Goal: Task Accomplishment & Management: Complete application form

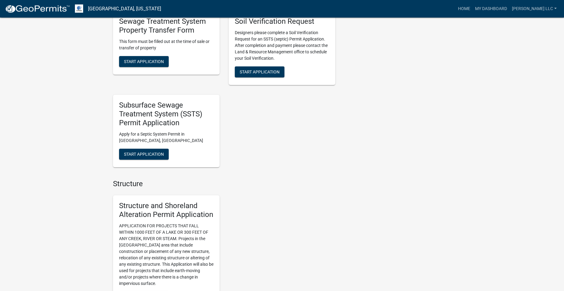
scroll to position [528, 0]
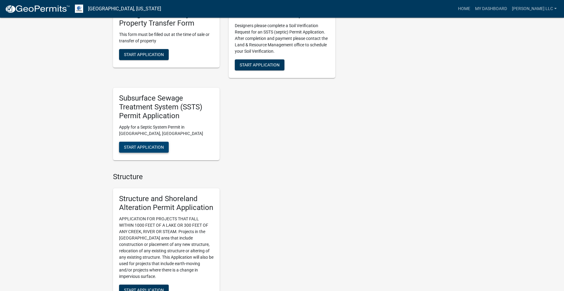
click at [146, 149] on span "Start Application" at bounding box center [144, 146] width 40 height 5
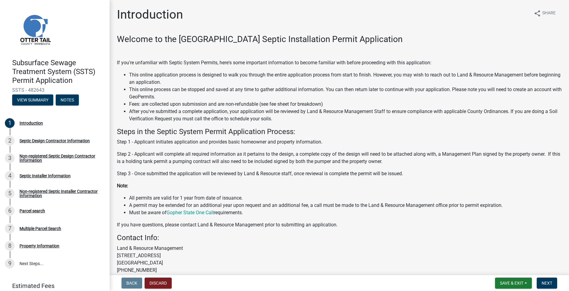
scroll to position [58, 0]
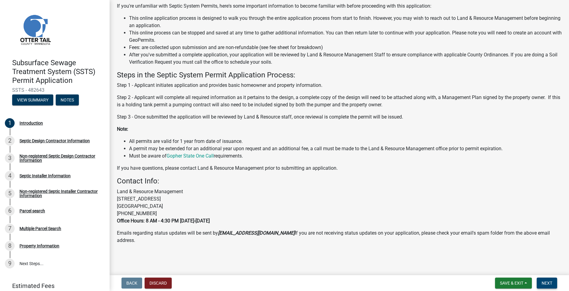
click at [546, 284] on span "Next" at bounding box center [547, 282] width 11 height 5
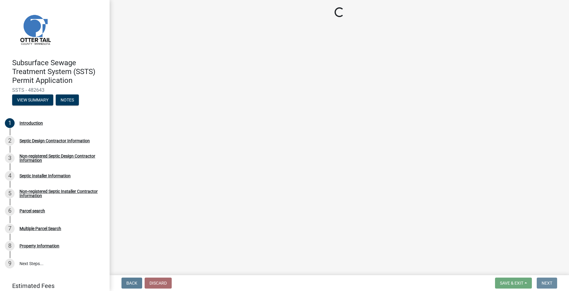
scroll to position [0, 0]
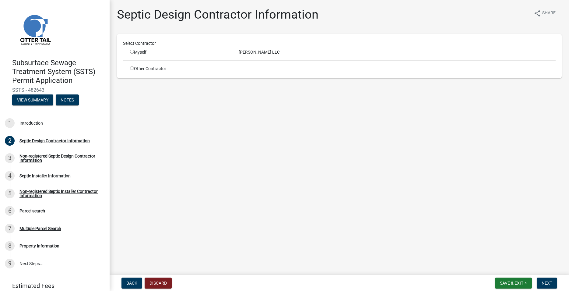
click at [132, 52] on input "radio" at bounding box center [132, 52] width 4 height 4
radio input "true"
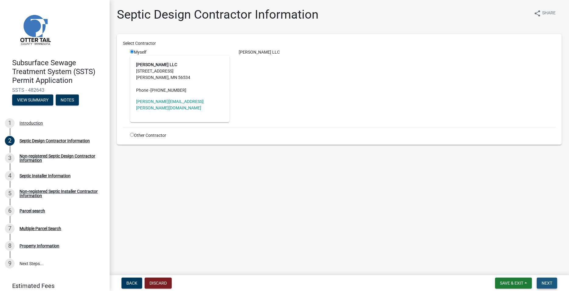
click at [553, 285] on button "Next" at bounding box center [547, 282] width 20 height 11
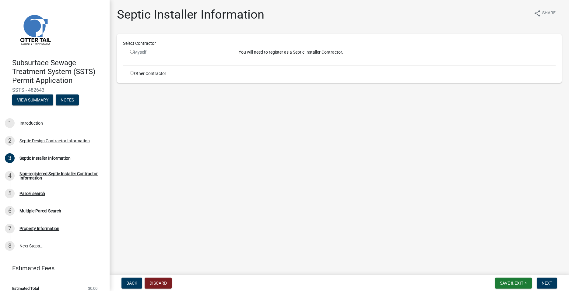
click at [130, 72] on input "radio" at bounding box center [132, 73] width 4 height 4
radio input "true"
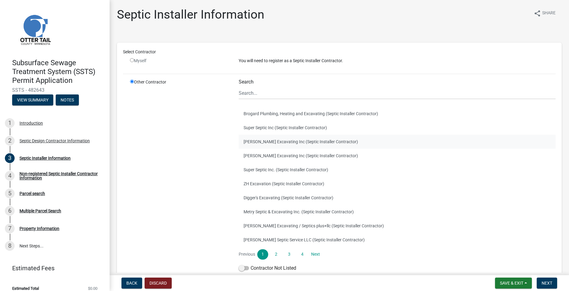
click at [256, 140] on button "[PERSON_NAME] Excavating Inc (Septic Installer Contractor)" at bounding box center [397, 142] width 317 height 14
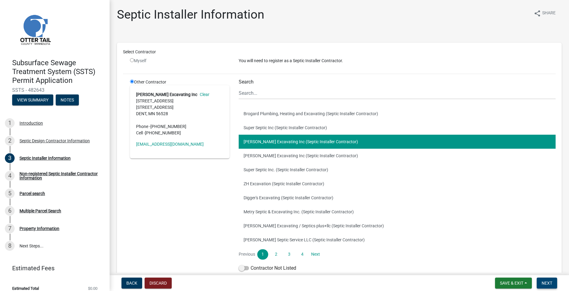
click at [548, 282] on span "Next" at bounding box center [547, 282] width 11 height 5
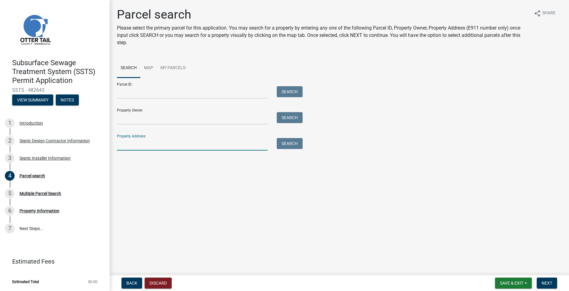
click at [140, 141] on input "Property Address:" at bounding box center [192, 144] width 151 height 12
type input "41619"
click at [289, 146] on button "Search" at bounding box center [290, 143] width 26 height 11
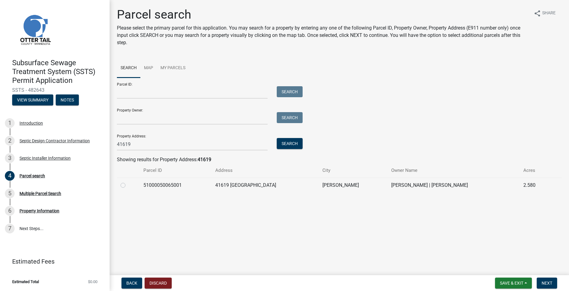
click at [128, 181] on label at bounding box center [128, 181] width 0 height 0
click at [128, 185] on input "radio" at bounding box center [130, 183] width 4 height 4
radio input "true"
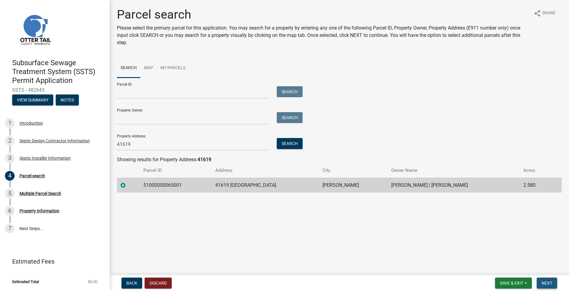
click at [548, 283] on span "Next" at bounding box center [547, 282] width 11 height 5
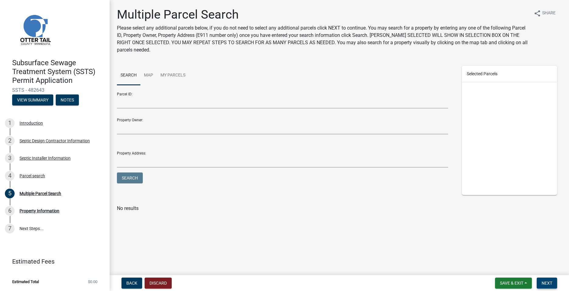
click at [547, 286] on button "Next" at bounding box center [547, 282] width 20 height 11
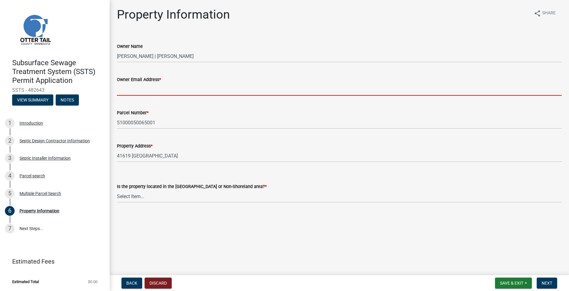
click at [121, 91] on input "Owner Email Address *" at bounding box center [339, 89] width 445 height 12
paste input "[EMAIL_ADDRESS][DOMAIN_NAME]"
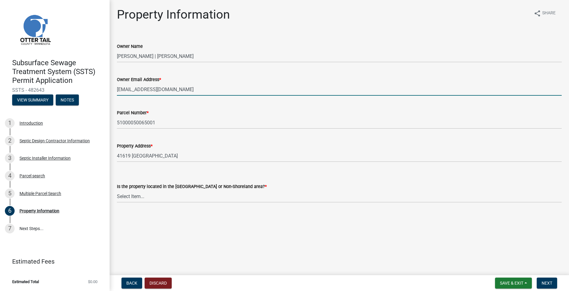
type input "[EMAIL_ADDRESS][DOMAIN_NAME]"
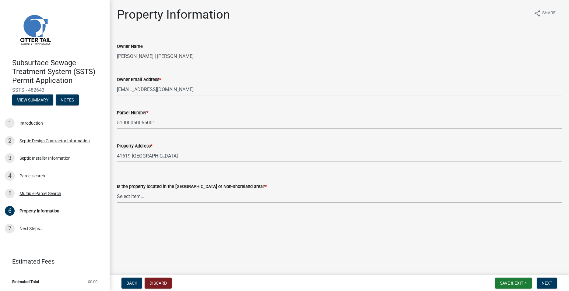
click at [117, 190] on select "Select Item... Shoreland Non-Shoreland" at bounding box center [339, 196] width 445 height 12
click option "Non-Shoreland" at bounding box center [0, 0] width 0 height 0
select select "5ed11e82-653f-4fcc-a472-8d95af57556c"
click at [547, 282] on span "Next" at bounding box center [547, 282] width 11 height 5
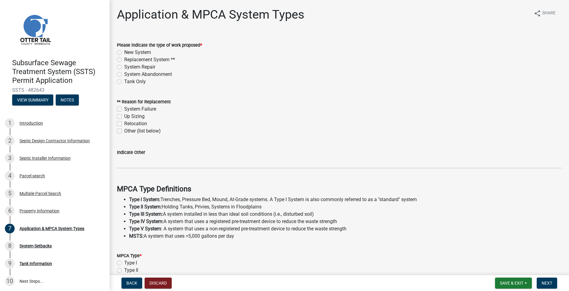
click at [124, 58] on label "Replacement System **" at bounding box center [149, 59] width 51 height 7
click at [124, 58] on input "Replacement System **" at bounding box center [126, 58] width 4 height 4
radio input "true"
click at [124, 109] on label "System Failure" at bounding box center [140, 108] width 32 height 7
click at [124, 109] on input "System Failure" at bounding box center [126, 107] width 4 height 4
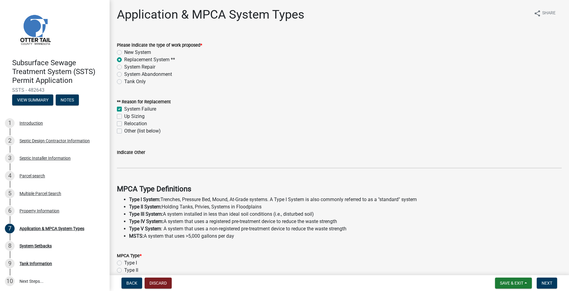
checkbox input "true"
checkbox input "false"
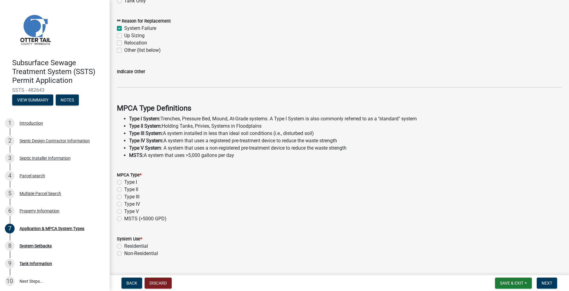
scroll to position [104, 0]
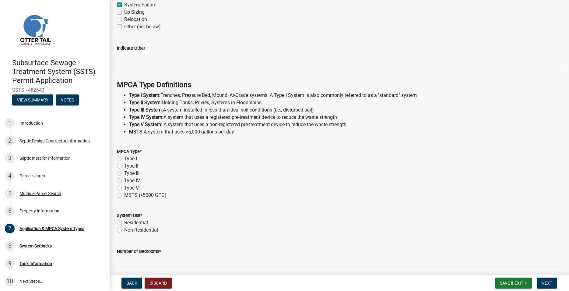
click at [124, 160] on label "Type I" at bounding box center [130, 158] width 13 height 7
click at [124, 159] on input "Type I" at bounding box center [126, 157] width 4 height 4
radio input "true"
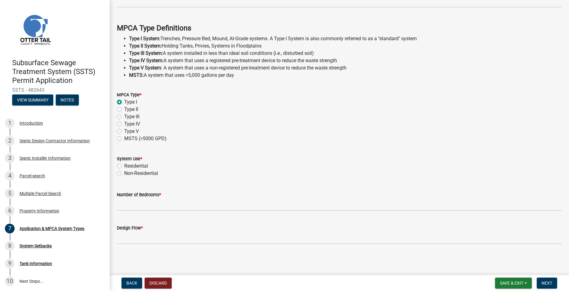
click at [124, 167] on label "Residential" at bounding box center [136, 165] width 24 height 7
click at [124, 166] on input "Residential" at bounding box center [126, 164] width 4 height 4
radio input "true"
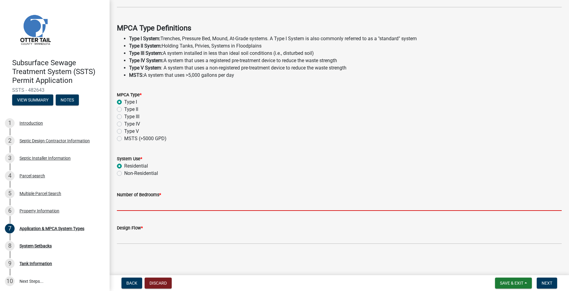
click at [130, 201] on input "Number of Bedrooms *" at bounding box center [339, 204] width 445 height 12
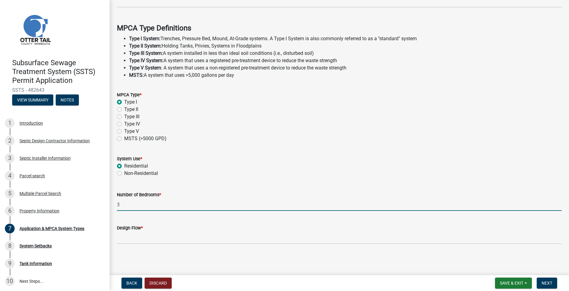
type input "3"
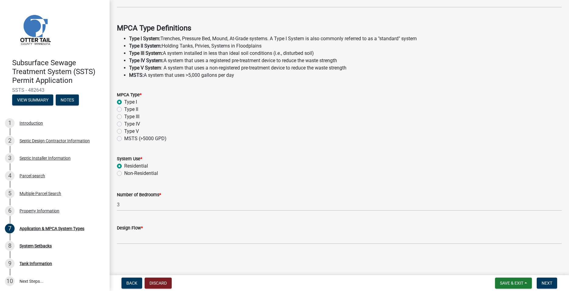
click at [138, 244] on wm-data-entity-input "Design Flow *" at bounding box center [339, 232] width 445 height 33
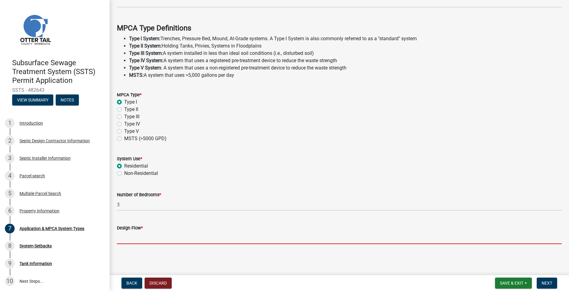
click at [137, 235] on input "Design Flow *" at bounding box center [339, 237] width 445 height 12
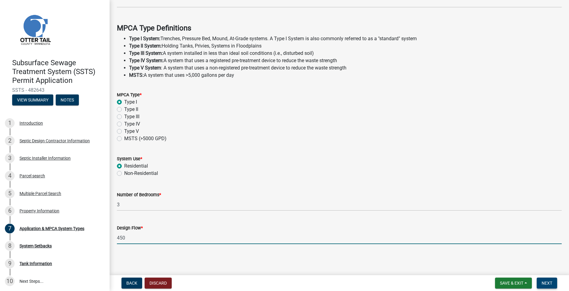
type input "450"
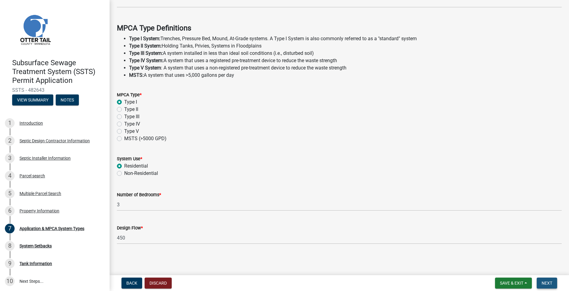
click at [551, 282] on span "Next" at bounding box center [547, 282] width 11 height 5
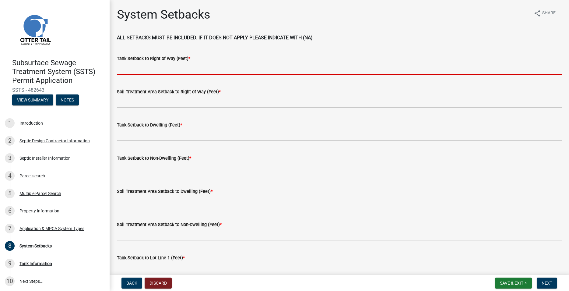
click at [128, 71] on input "Tank Setback to Right of Way (Feet) *" at bounding box center [339, 68] width 445 height 12
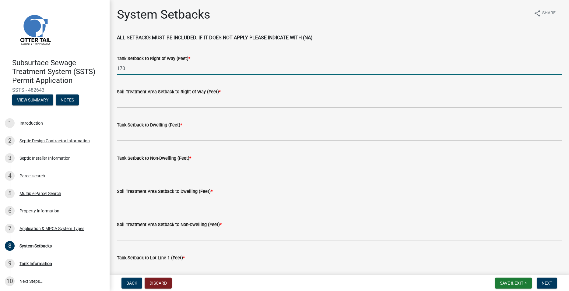
type input "170"
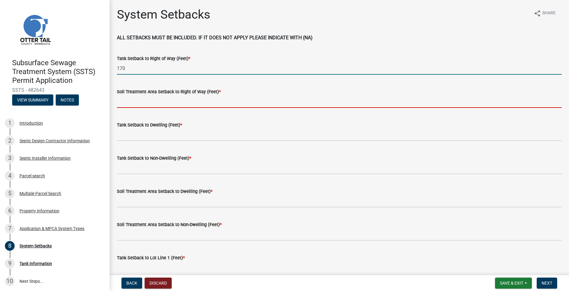
click at [136, 102] on input "Soil Treatment Area Setback to Right of Way (Feet) *" at bounding box center [339, 101] width 445 height 12
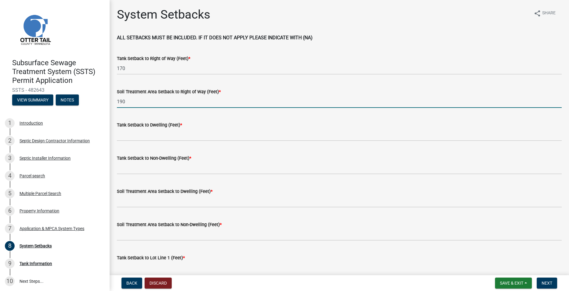
type input "190"
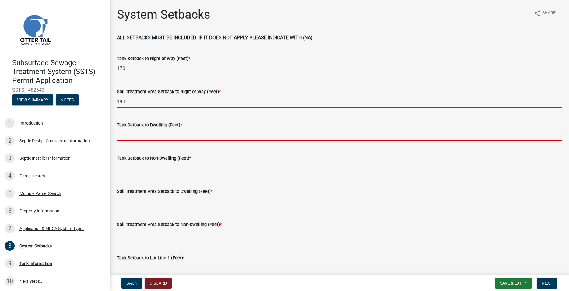
click at [141, 135] on input "Tank Setback to Dwelling (Feet) *" at bounding box center [339, 135] width 445 height 12
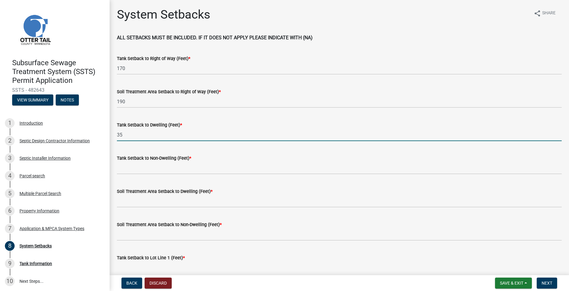
type input "35"
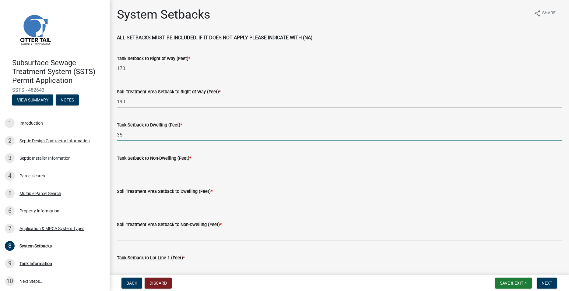
click at [134, 166] on input "Tank Setback to Non-Dwelling (Feet) *" at bounding box center [339, 168] width 445 height 12
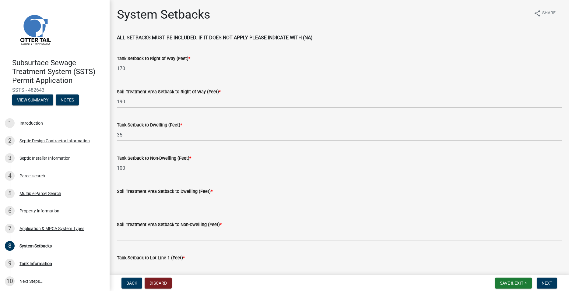
type input "100"
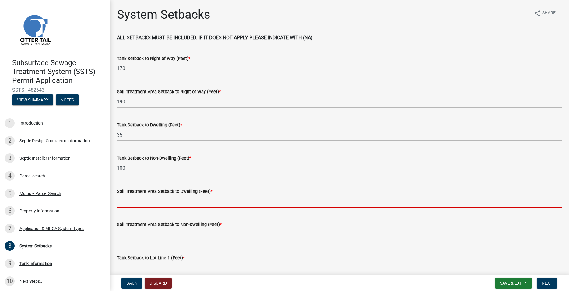
click at [136, 200] on input "Soil Treatment Area Setback to Dwelling (Feet) *" at bounding box center [339, 201] width 445 height 12
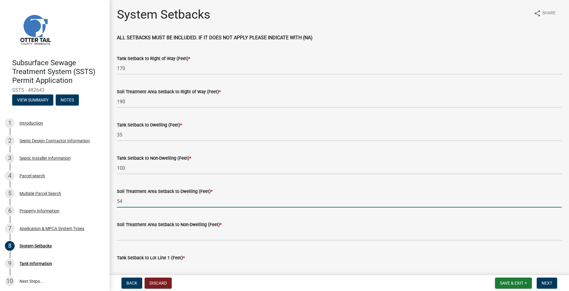
type input "54"
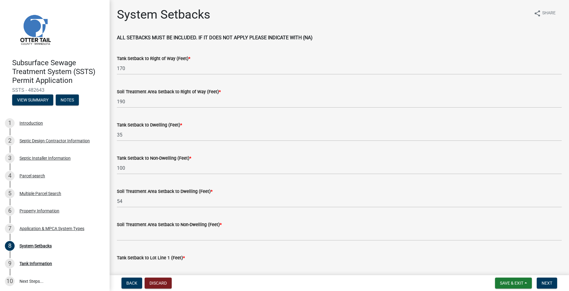
click at [142, 242] on wm-data-entity-input "Soil Treatment Area Setback to Non-Dwelling (Feet) *" at bounding box center [339, 228] width 445 height 33
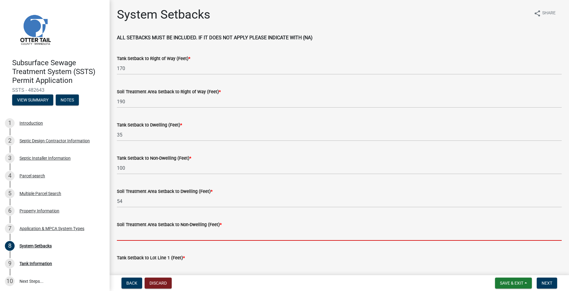
click at [143, 237] on input "Soil Treatment Area Setback to Non-Dwelling (Feet) *" at bounding box center [339, 234] width 445 height 12
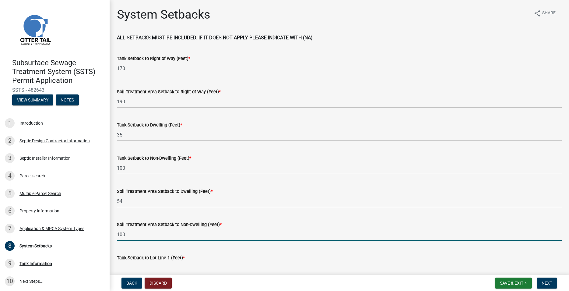
scroll to position [104, 0]
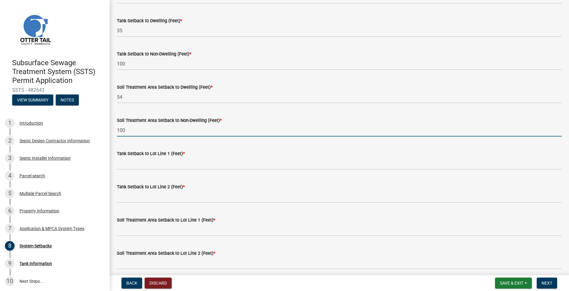
type input "100"
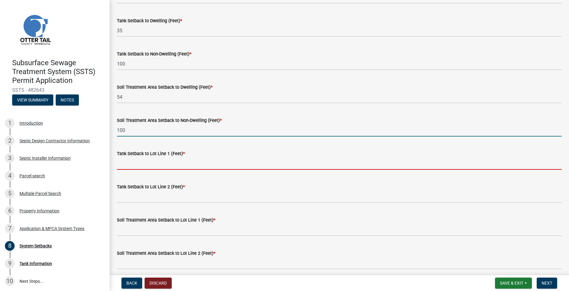
click at [136, 158] on input "Tank Setback to Lot Line 1 (Feet) *" at bounding box center [339, 163] width 445 height 12
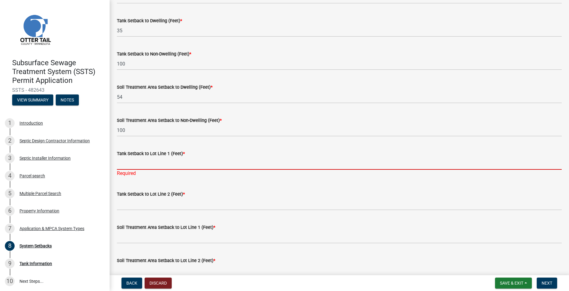
click at [153, 163] on input "Tank Setback to Lot Line 1 (Feet) *" at bounding box center [339, 163] width 445 height 12
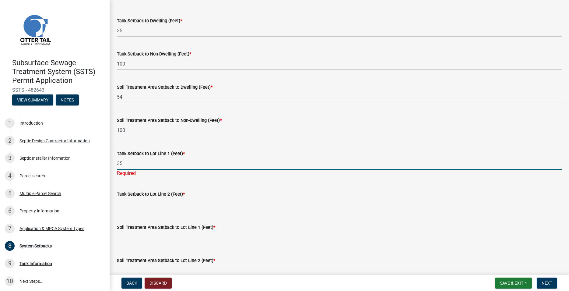
type input "35"
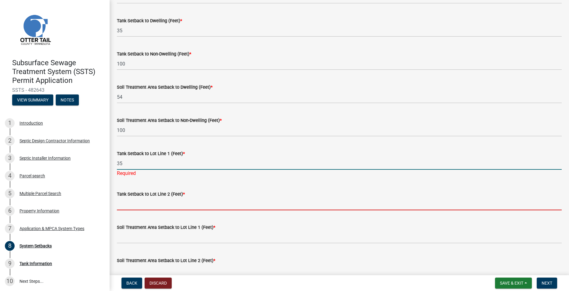
click at [135, 206] on input "Tank Setback to Lot Line 2 (Feet) *" at bounding box center [339, 204] width 445 height 12
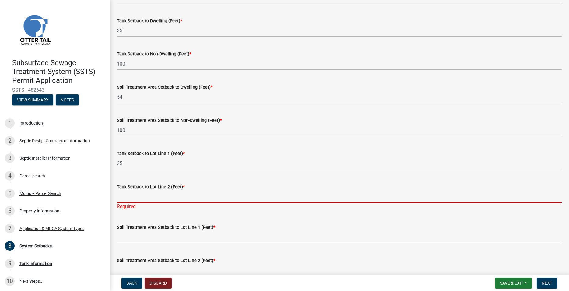
click at [127, 198] on input "Tank Setback to Lot Line 2 (Feet) *" at bounding box center [339, 196] width 445 height 12
type input "8"
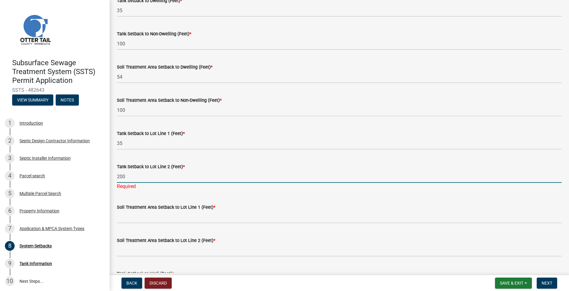
scroll to position [139, 0]
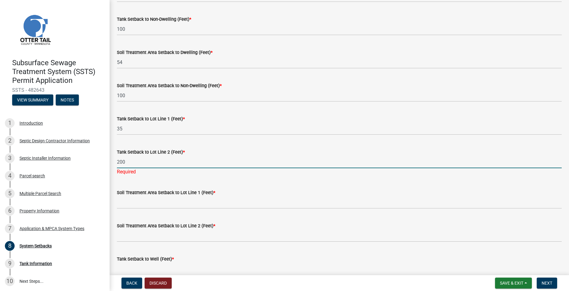
type input "200"
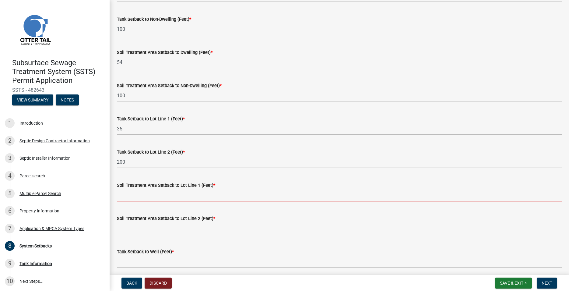
click at [137, 198] on input "Soil Treatment Area Setback to Lot Line 1 (Feet) *" at bounding box center [339, 195] width 445 height 12
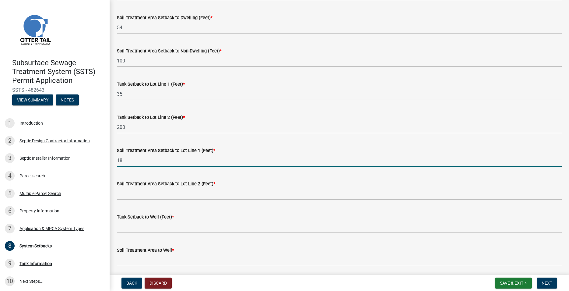
scroll to position [208, 0]
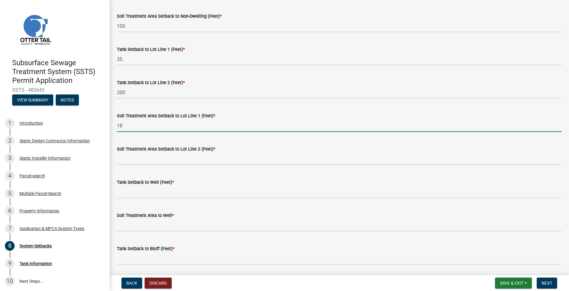
type input "18"
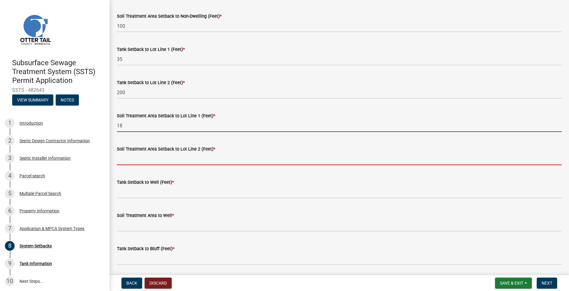
click at [147, 155] on input "Soil Treatment Area Setback to Lot Line 2 (Feet) *" at bounding box center [339, 159] width 445 height 12
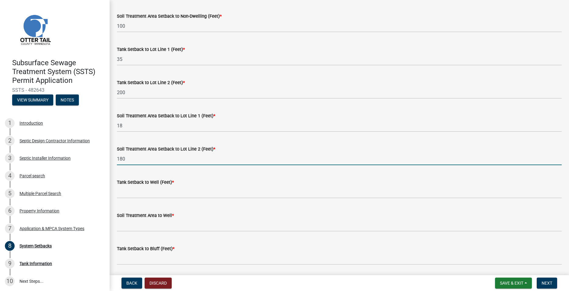
scroll to position [243, 0]
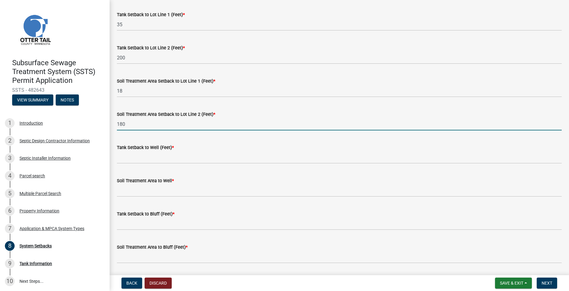
type input "180"
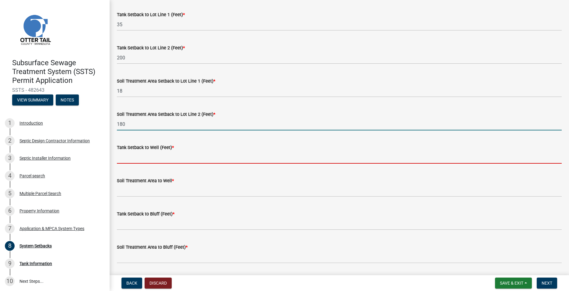
click at [146, 159] on input "Tank Setback to Well (Feet) *" at bounding box center [339, 157] width 445 height 12
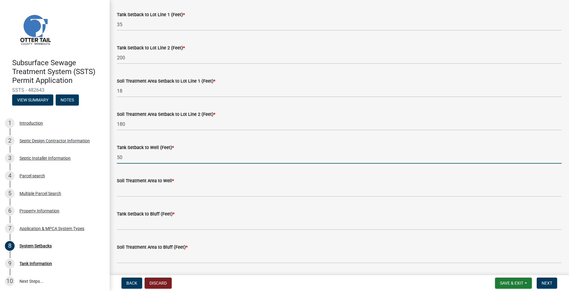
type input "50"
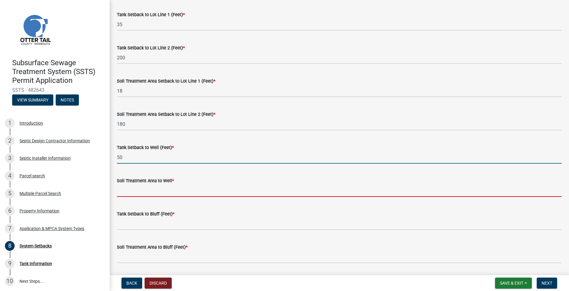
click at [139, 186] on input "Soil Treatment Area to Well *" at bounding box center [339, 190] width 445 height 12
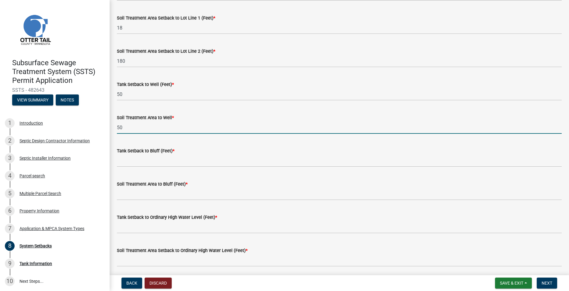
scroll to position [312, 0]
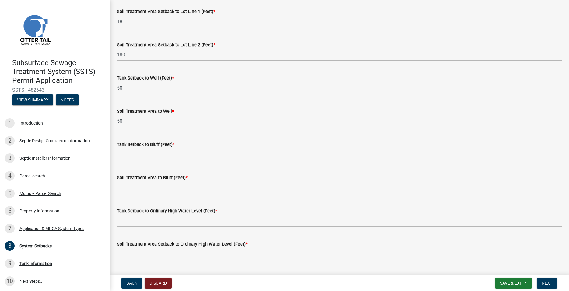
type input "50"
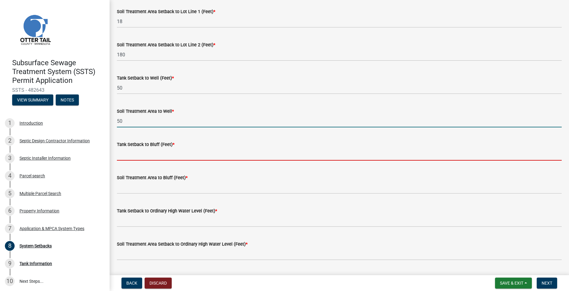
click at [137, 155] on input "Tank Setback to Bluff (Feet) *" at bounding box center [339, 154] width 445 height 12
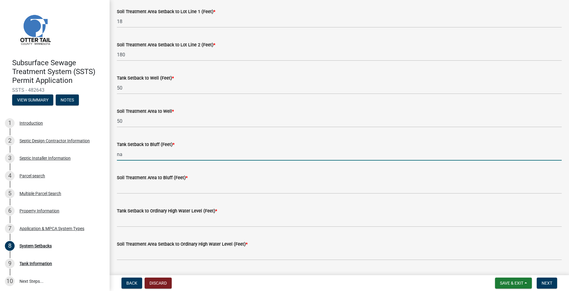
type input "na"
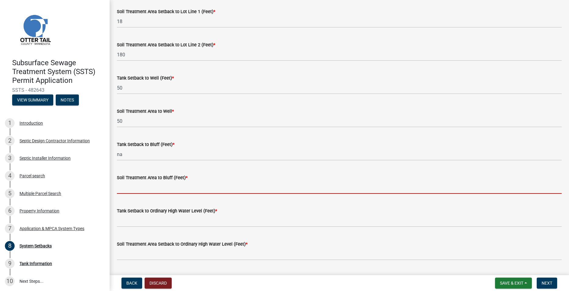
click at [135, 183] on input "Soil Treatment Area to Bluff (Feet) *" at bounding box center [339, 187] width 445 height 12
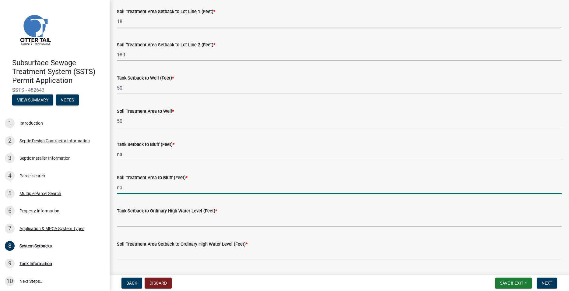
scroll to position [347, 0]
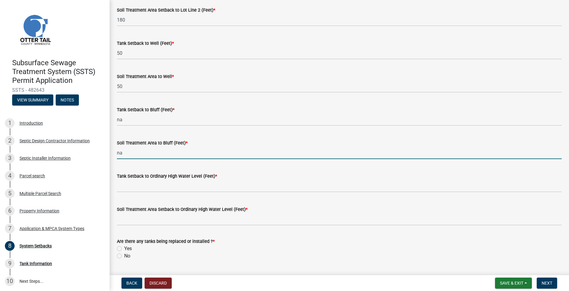
type input "na"
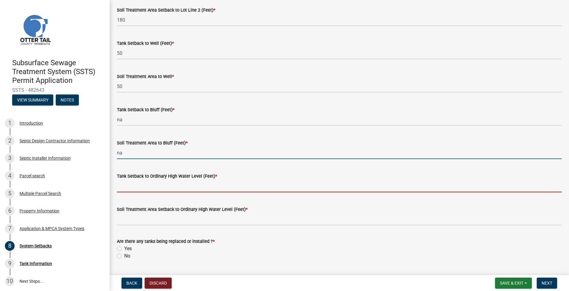
click at [136, 185] on input "Tank Setback to Ordinary High Water Level (Feet) *" at bounding box center [339, 186] width 445 height 12
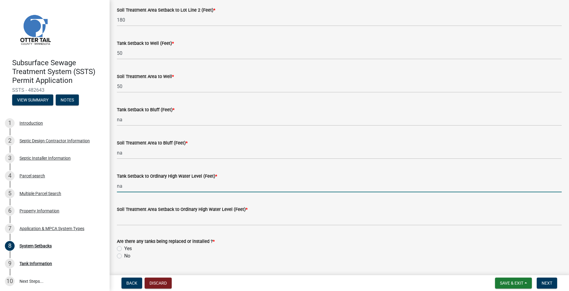
type input "na"
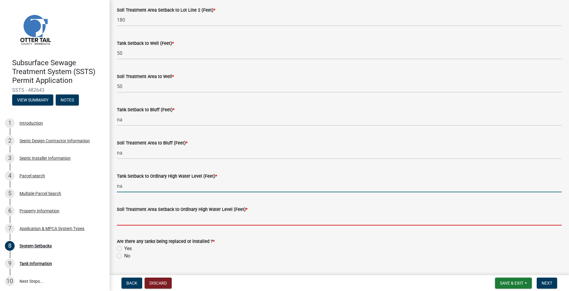
click at [133, 215] on input "Soil Treatment Area Setback to Ordinary High Water Level (Feet) *" at bounding box center [339, 219] width 445 height 12
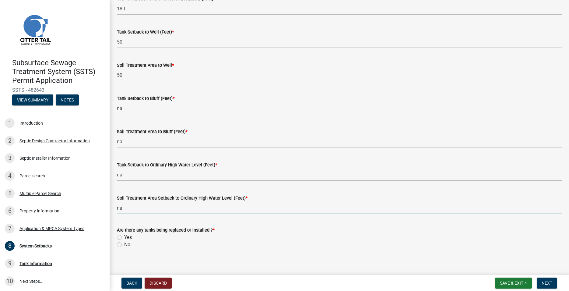
scroll to position [363, 0]
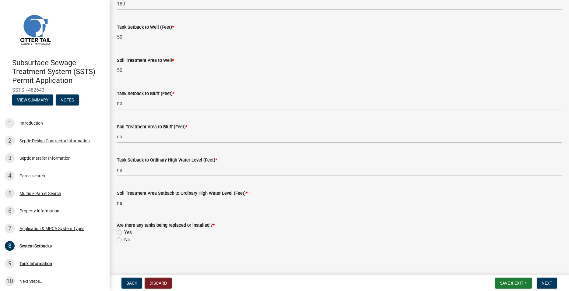
type input "na"
click at [124, 241] on label "No" at bounding box center [127, 239] width 6 height 7
click at [124, 240] on input "No" at bounding box center [126, 238] width 4 height 4
radio input "true"
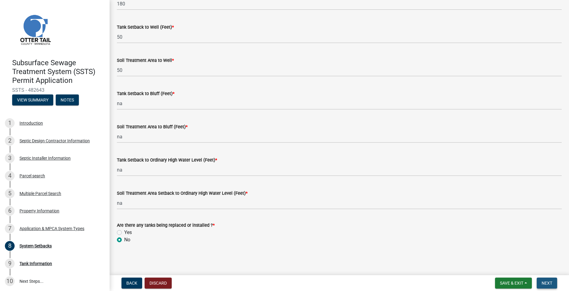
click at [544, 283] on span "Next" at bounding box center [547, 282] width 11 height 5
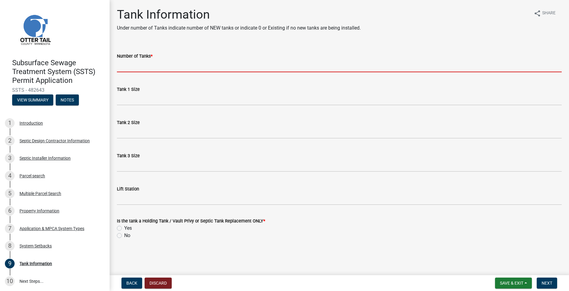
click at [144, 67] on input "Number of Tanks *" at bounding box center [339, 66] width 445 height 12
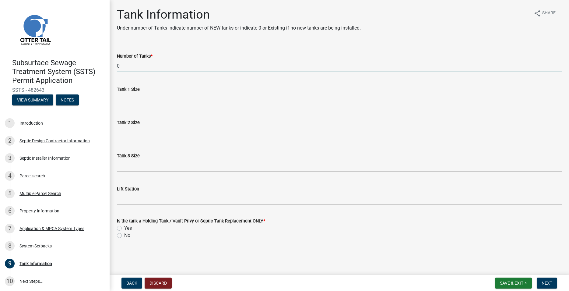
type input "0"
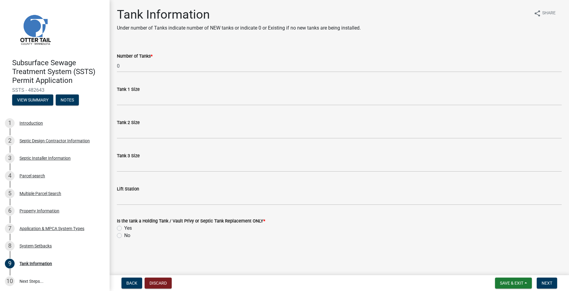
click at [124, 235] on label "No" at bounding box center [127, 235] width 6 height 7
click at [124, 235] on input "No" at bounding box center [126, 234] width 4 height 4
radio input "true"
click at [542, 284] on span "Next" at bounding box center [547, 282] width 11 height 5
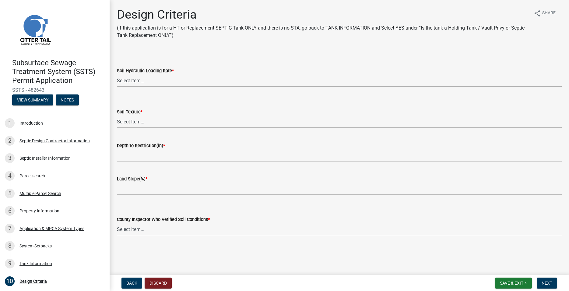
click at [117, 74] on select "Select Item... 1.6 gpd/ft2 1.2 gpd/ft2 1.0 gpd/ft2 0.87 gpd/ft2 0.78 gpd/ft2 0.…" at bounding box center [339, 80] width 445 height 12
click option "1.2 gpd/ft2" at bounding box center [0, 0] width 0 height 0
select select "eaa6e4cf-be76-4366-bfe5-e87acfaaf3f4"
click at [117, 115] on select "Select Item... Coarse Sand (COS) Sand (S) Fine Sand (FS) Very Fine Sand (VFS) L…" at bounding box center [339, 121] width 445 height 12
click option "Sand (S)" at bounding box center [0, 0] width 0 height 0
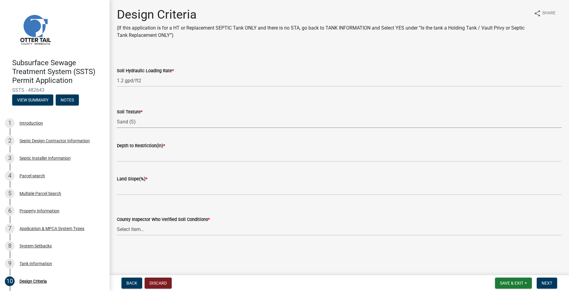
select select "48b77c43-c0ca-4757-a1b1-e2e69db0f822"
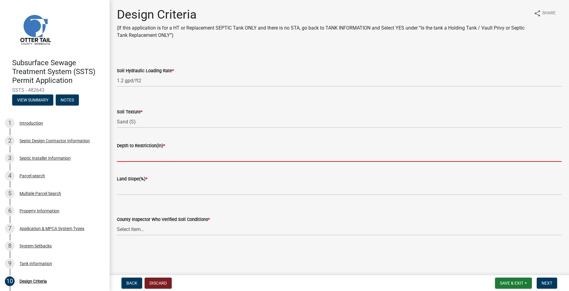
click at [140, 153] on input "Depth to Restriction(in) *" at bounding box center [339, 155] width 445 height 12
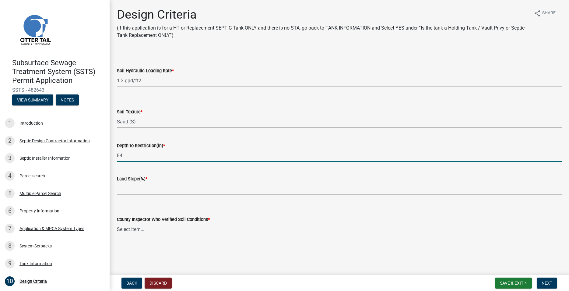
type input "84"
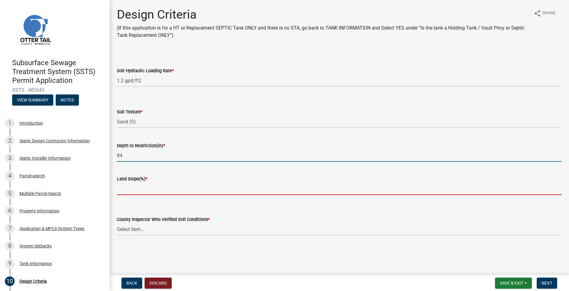
click at [129, 186] on input "Land Slope(%) *" at bounding box center [339, 188] width 445 height 12
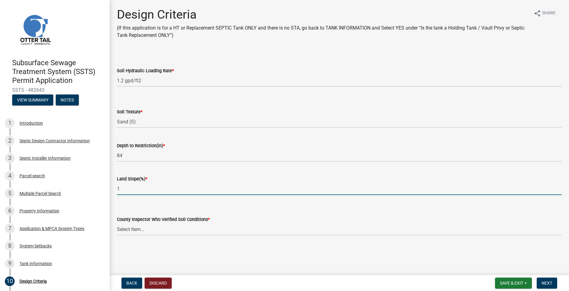
type input "1"
click at [117, 223] on select "Select Item... [PERSON_NAME] [PERSON_NAME] [PERSON_NAME] [PERSON_NAME] [PERSON_…" at bounding box center [339, 229] width 445 height 12
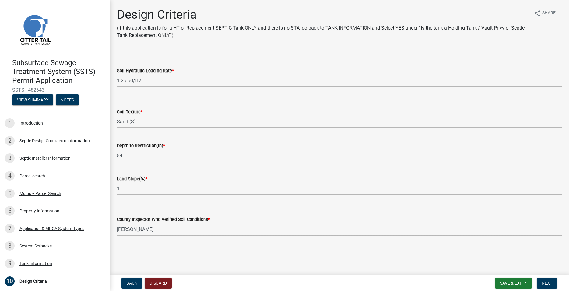
click option "[PERSON_NAME]" at bounding box center [0, 0] width 0 height 0
select select "643267e1-855b-462d-a385-c521968adb40"
click at [546, 282] on span "Next" at bounding box center [547, 282] width 11 height 5
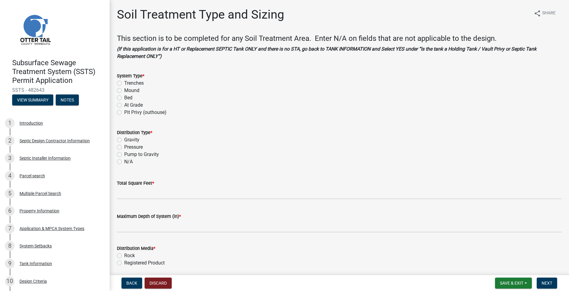
click at [124, 82] on label "Trenches" at bounding box center [133, 82] width 19 height 7
click at [124, 82] on input "Trenches" at bounding box center [126, 81] width 4 height 4
radio input "true"
click at [124, 141] on label "Gravity" at bounding box center [131, 139] width 15 height 7
click at [124, 140] on input "Gravity" at bounding box center [126, 138] width 4 height 4
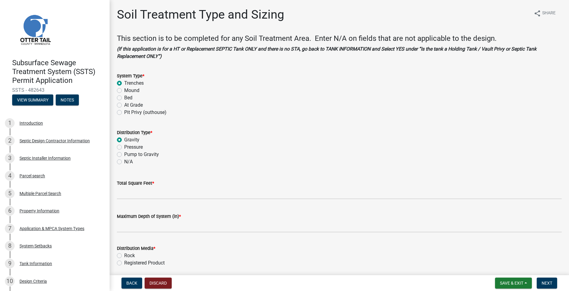
radio input "true"
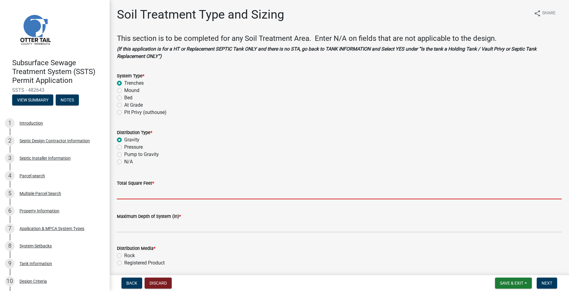
click at [141, 194] on input "Total Square Feet *" at bounding box center [339, 193] width 445 height 12
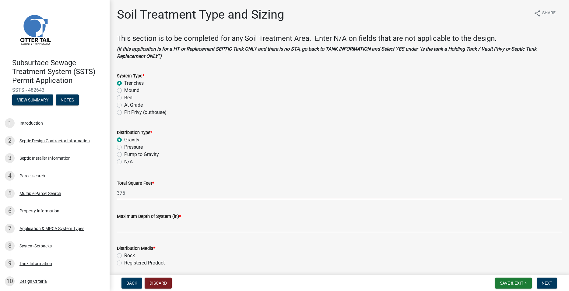
type input "375"
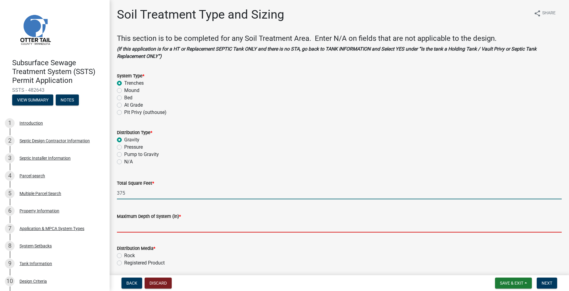
click at [147, 225] on input "Maximum Depth of System (in) *" at bounding box center [339, 226] width 445 height 12
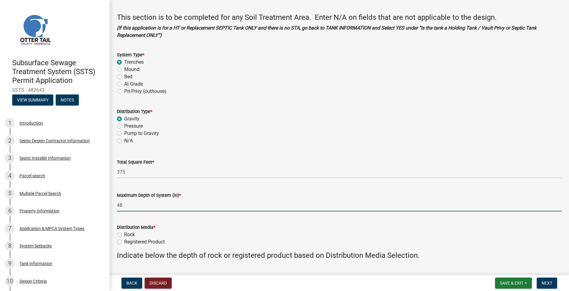
scroll to position [69, 0]
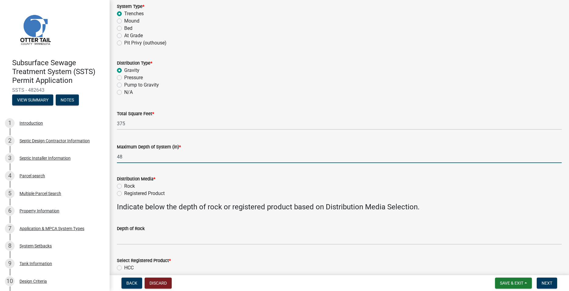
type input "48"
click at [124, 194] on label "Registered Product" at bounding box center [144, 193] width 40 height 7
click at [124, 194] on input "Registered Product" at bounding box center [126, 192] width 4 height 4
radio input "true"
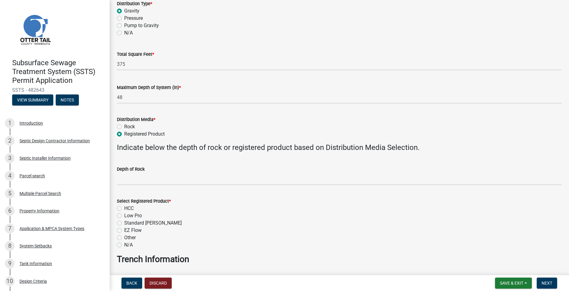
scroll to position [139, 0]
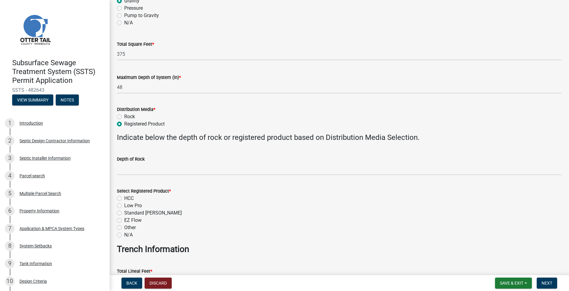
click at [124, 200] on label "HCC" at bounding box center [128, 198] width 9 height 7
click at [124, 199] on input "HCC" at bounding box center [126, 197] width 4 height 4
radio input "true"
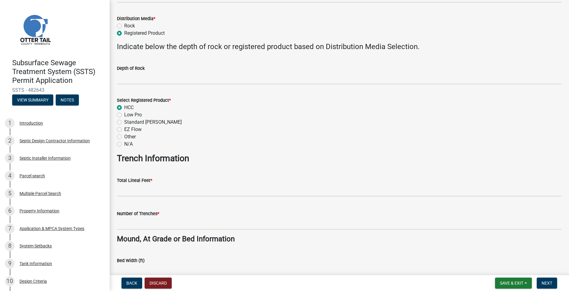
scroll to position [243, 0]
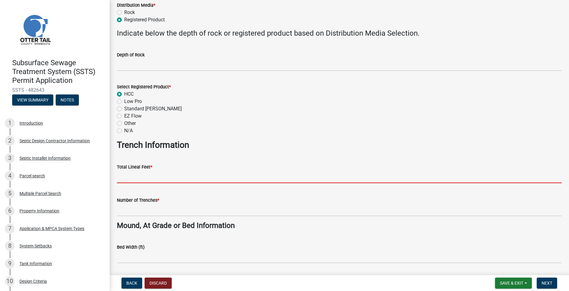
click at [134, 179] on input "Total Lineal Feet *" at bounding box center [339, 177] width 445 height 12
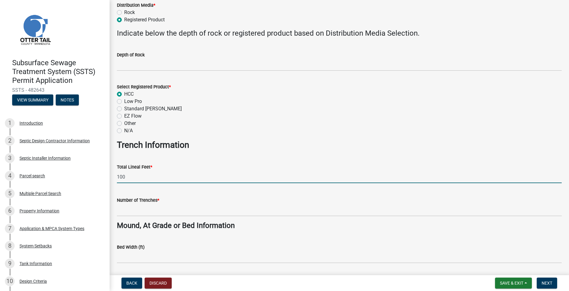
type input "100"
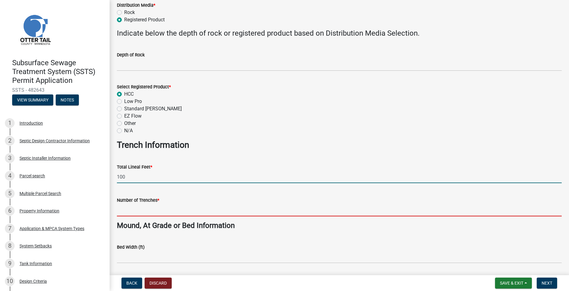
click at [127, 210] on input "Number of Trenches *" at bounding box center [339, 210] width 445 height 12
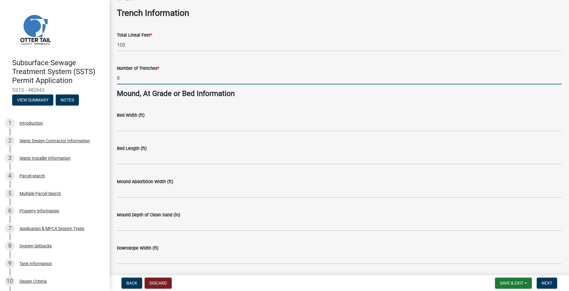
scroll to position [428, 0]
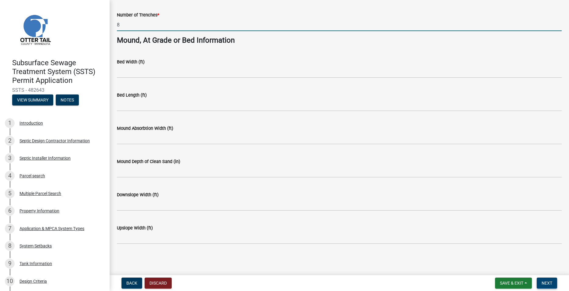
type input "8"
click at [545, 282] on span "Next" at bounding box center [547, 282] width 11 height 5
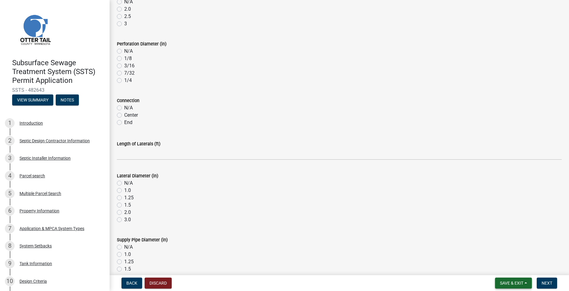
scroll to position [104, 0]
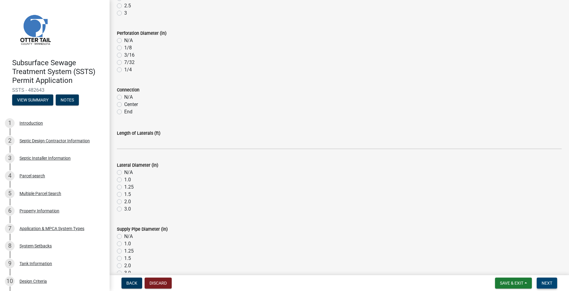
click at [541, 280] on button "Next" at bounding box center [547, 282] width 20 height 11
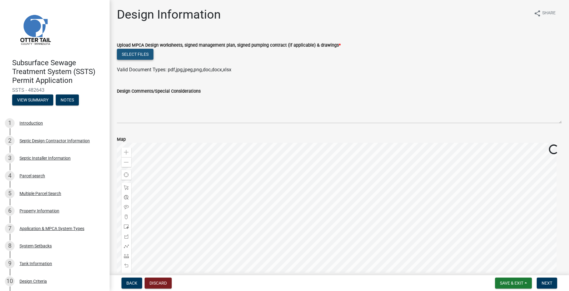
click at [131, 51] on button "Select files" at bounding box center [135, 54] width 37 height 11
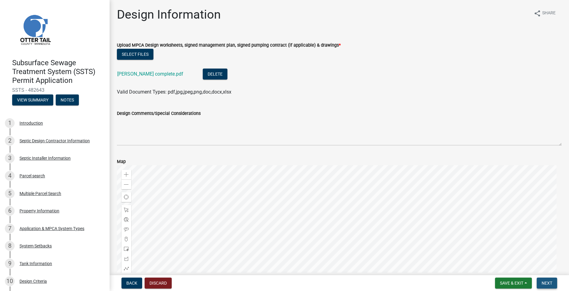
click at [546, 287] on button "Next" at bounding box center [547, 282] width 20 height 11
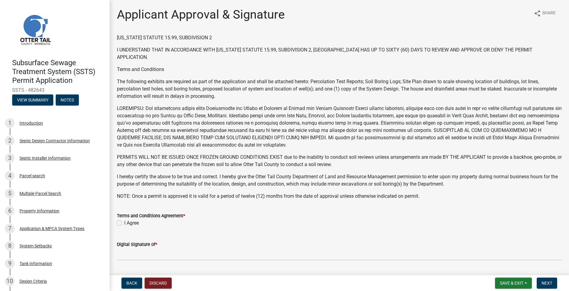
click at [119, 220] on div "I Agree" at bounding box center [339, 222] width 445 height 7
click at [120, 225] on div "I Agree" at bounding box center [339, 222] width 445 height 7
click at [124, 224] on label "I Agree" at bounding box center [131, 222] width 15 height 7
click at [124, 223] on input "I Agree" at bounding box center [126, 221] width 4 height 4
checkbox input "true"
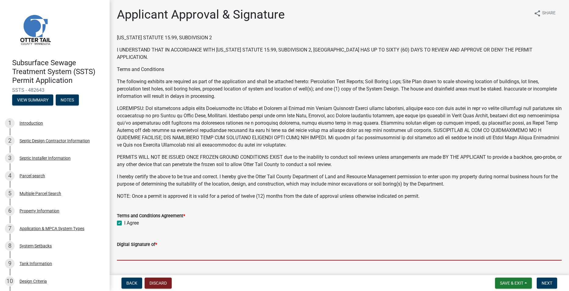
click at [146, 255] on input "Digital Signature of *" at bounding box center [339, 254] width 445 height 12
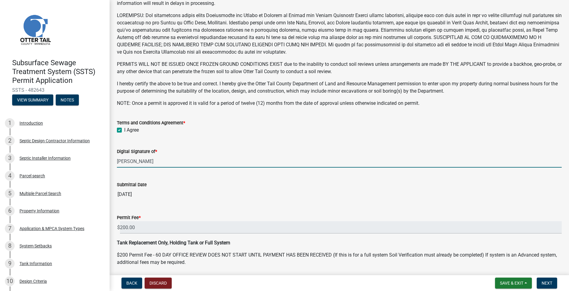
scroll to position [115, 0]
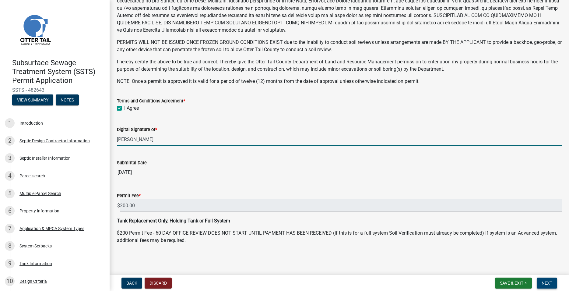
type input "[PERSON_NAME]"
click at [544, 282] on span "Next" at bounding box center [547, 282] width 11 height 5
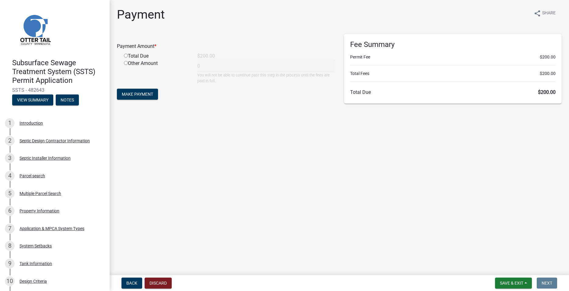
click at [125, 55] on input "radio" at bounding box center [126, 56] width 4 height 4
radio input "true"
type input "200"
click at [141, 91] on button "Make Payment" at bounding box center [137, 94] width 41 height 11
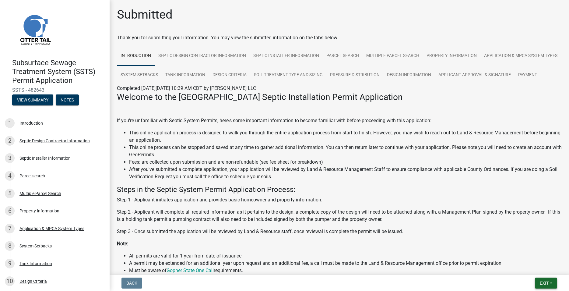
click at [538, 281] on button "Exit" at bounding box center [546, 282] width 22 height 11
click at [530, 269] on button "Save & Exit" at bounding box center [533, 267] width 49 height 15
